Goal: Find specific page/section: Find specific page/section

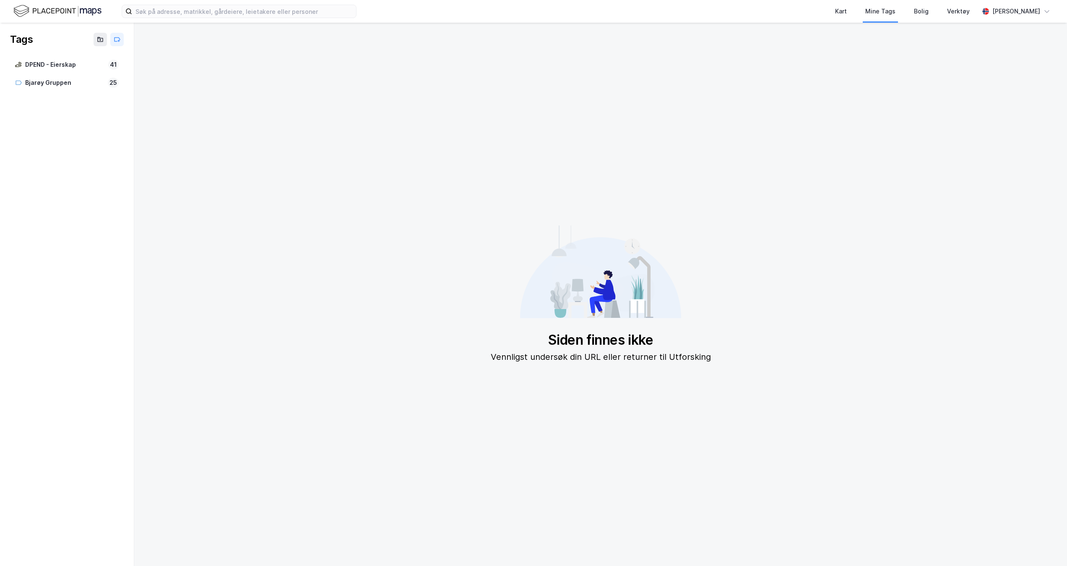
click at [65, 12] on img at bounding box center [57, 11] width 88 height 15
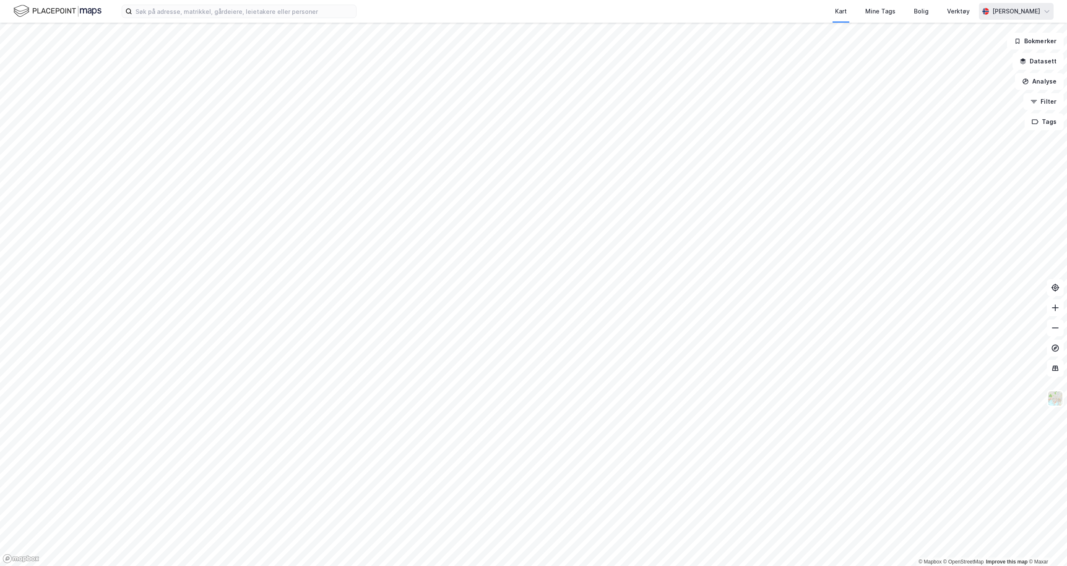
click at [1017, 9] on div "[PERSON_NAME]" at bounding box center [1017, 11] width 48 height 10
click at [1011, 53] on div "Åpne Supervisor portalen" at bounding box center [1000, 52] width 74 height 10
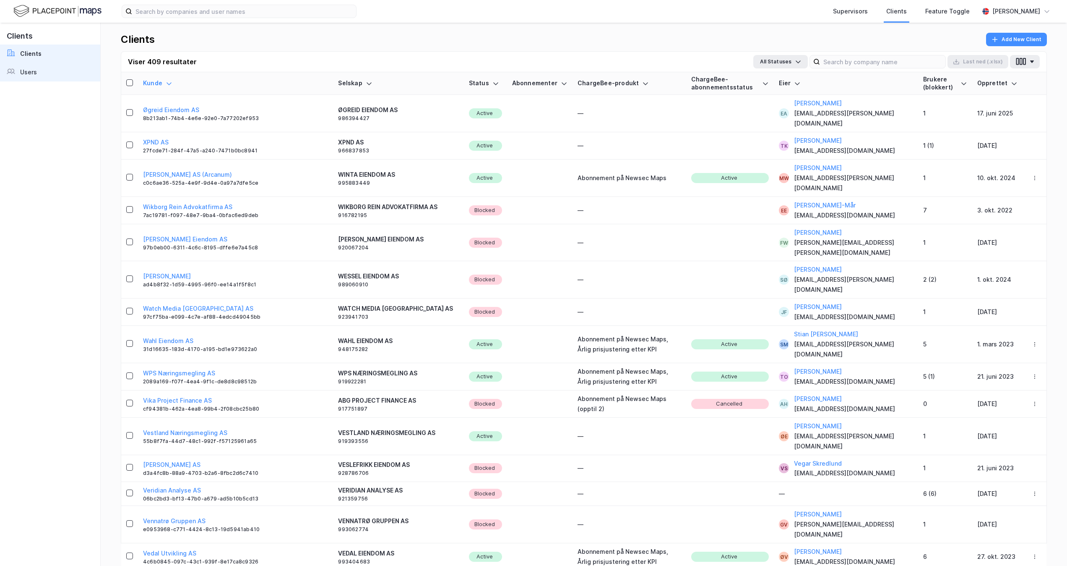
click at [31, 65] on link "Users" at bounding box center [50, 72] width 100 height 18
click at [1017, 11] on div "[PERSON_NAME]" at bounding box center [1017, 11] width 48 height 10
click at [1051, 9] on div "[PERSON_NAME]" at bounding box center [1016, 11] width 75 height 17
click at [851, 14] on div "Supervisors" at bounding box center [850, 11] width 35 height 10
